Goal: Go to known website: Access a specific website the user already knows

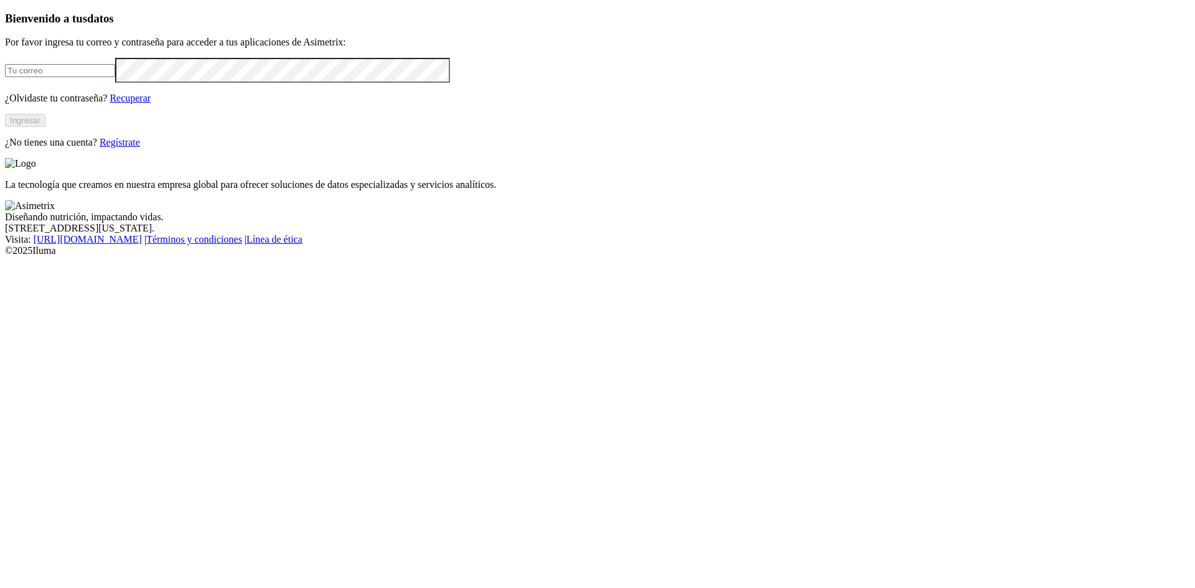
type input "[EMAIL_ADDRESS][DOMAIN_NAME]"
click at [45, 127] on button "Ingresar" at bounding box center [25, 120] width 40 height 13
